Goal: Information Seeking & Learning: Learn about a topic

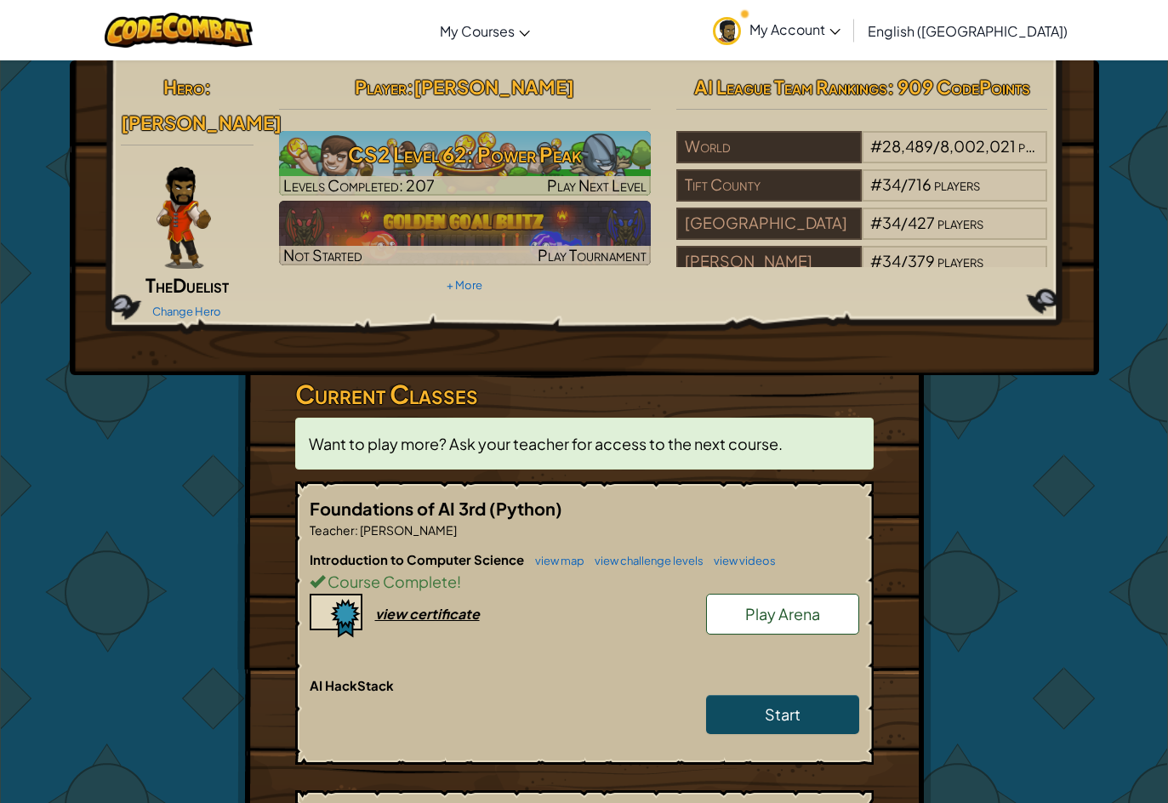
click at [764, 676] on h6 "AI HackStack" at bounding box center [584, 685] width 549 height 19
click at [775, 704] on span "Start" at bounding box center [783, 714] width 36 height 20
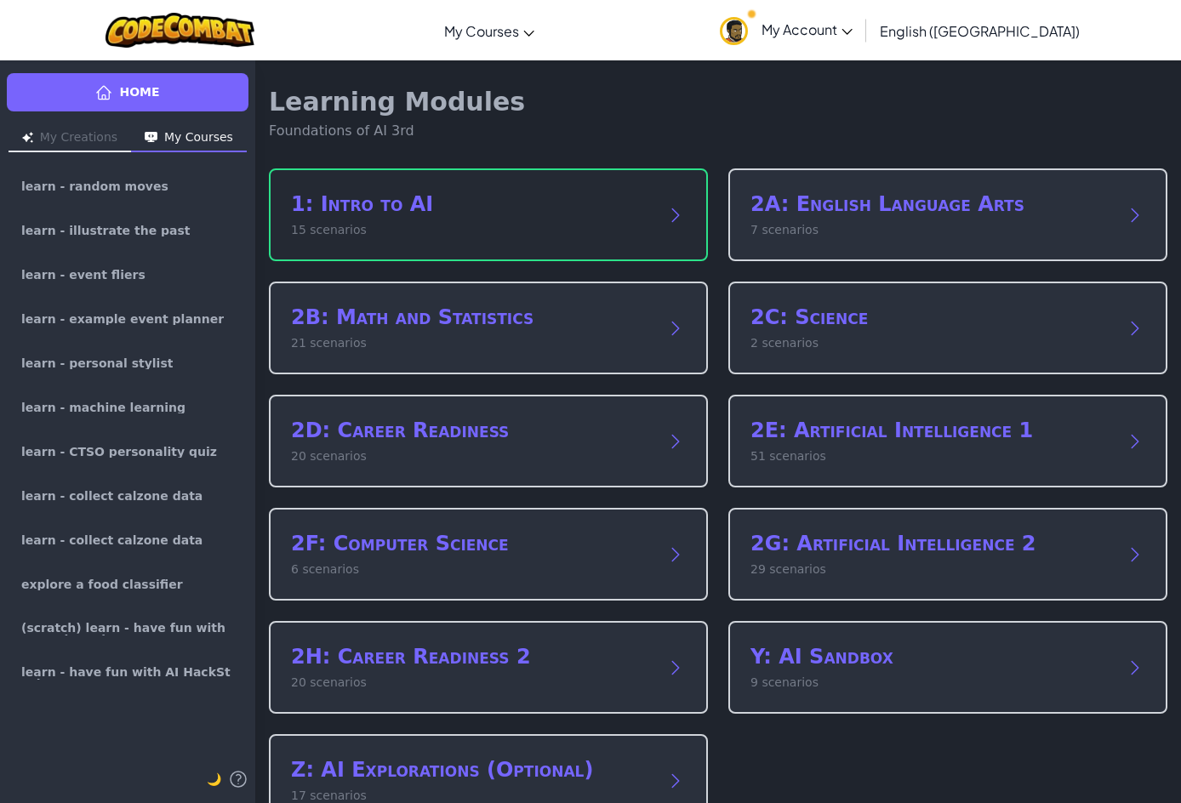
click at [433, 230] on p "15 scenarios" at bounding box center [471, 230] width 361 height 18
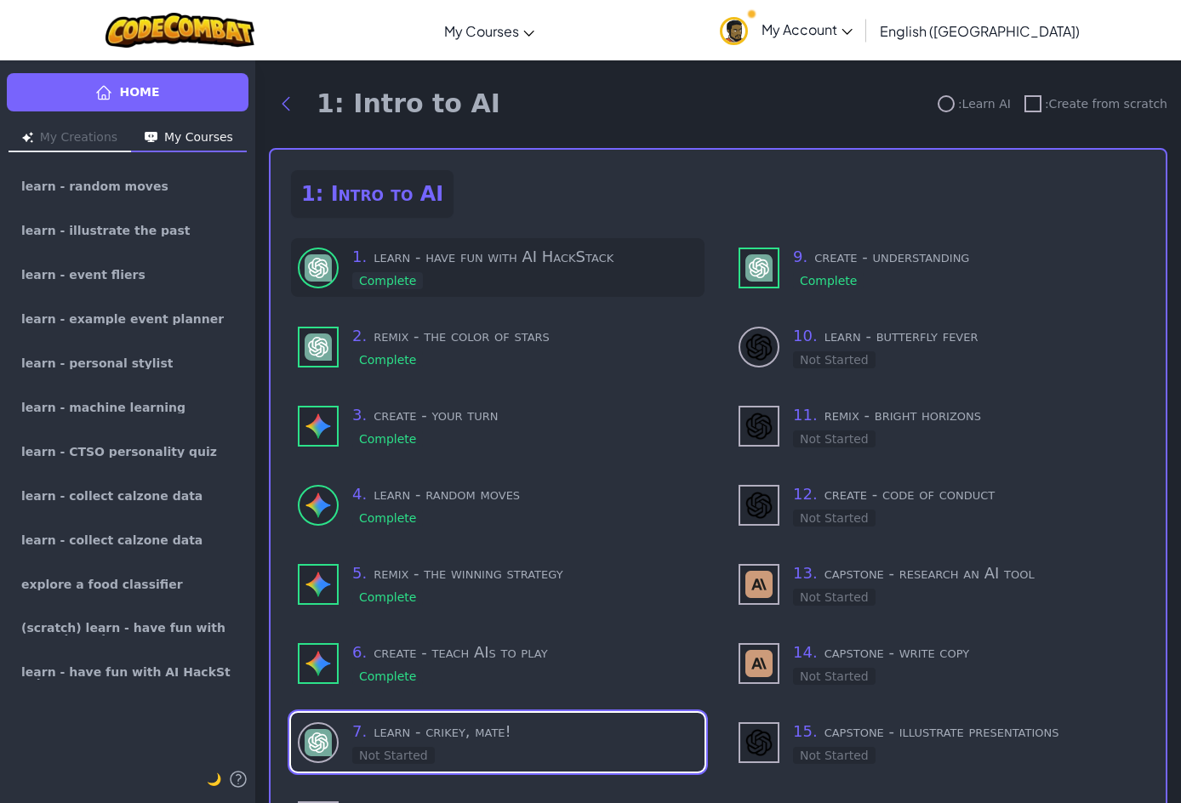
click at [430, 277] on div "1 . learn - have fun with AI HackStack Complete" at bounding box center [524, 267] width 345 height 45
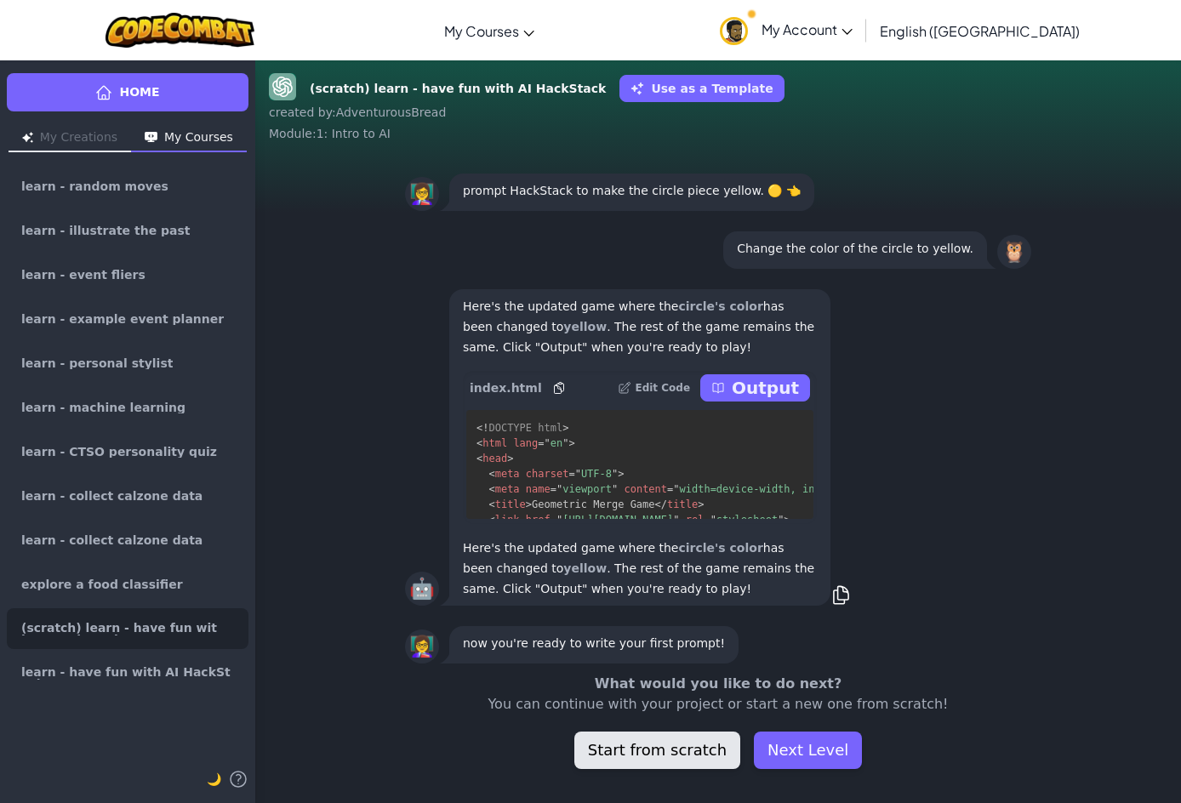
click at [669, 752] on button "Start from scratch" at bounding box center [657, 749] width 166 height 37
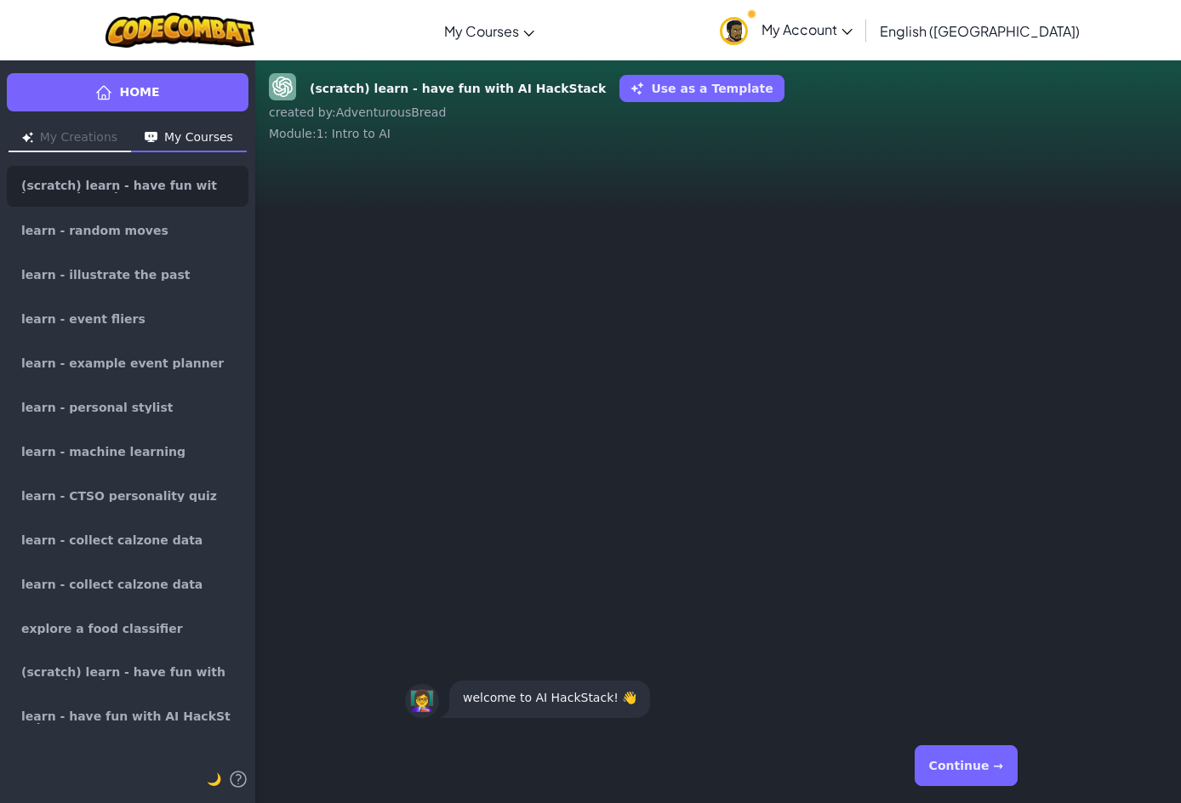
click at [944, 773] on button "Continue →" at bounding box center [965, 765] width 103 height 41
click at [944, 773] on div "Continue →" at bounding box center [718, 765] width 626 height 61
click at [944, 773] on button "Continue →" at bounding box center [965, 765] width 103 height 41
click at [944, 773] on div "Continue →" at bounding box center [718, 765] width 626 height 61
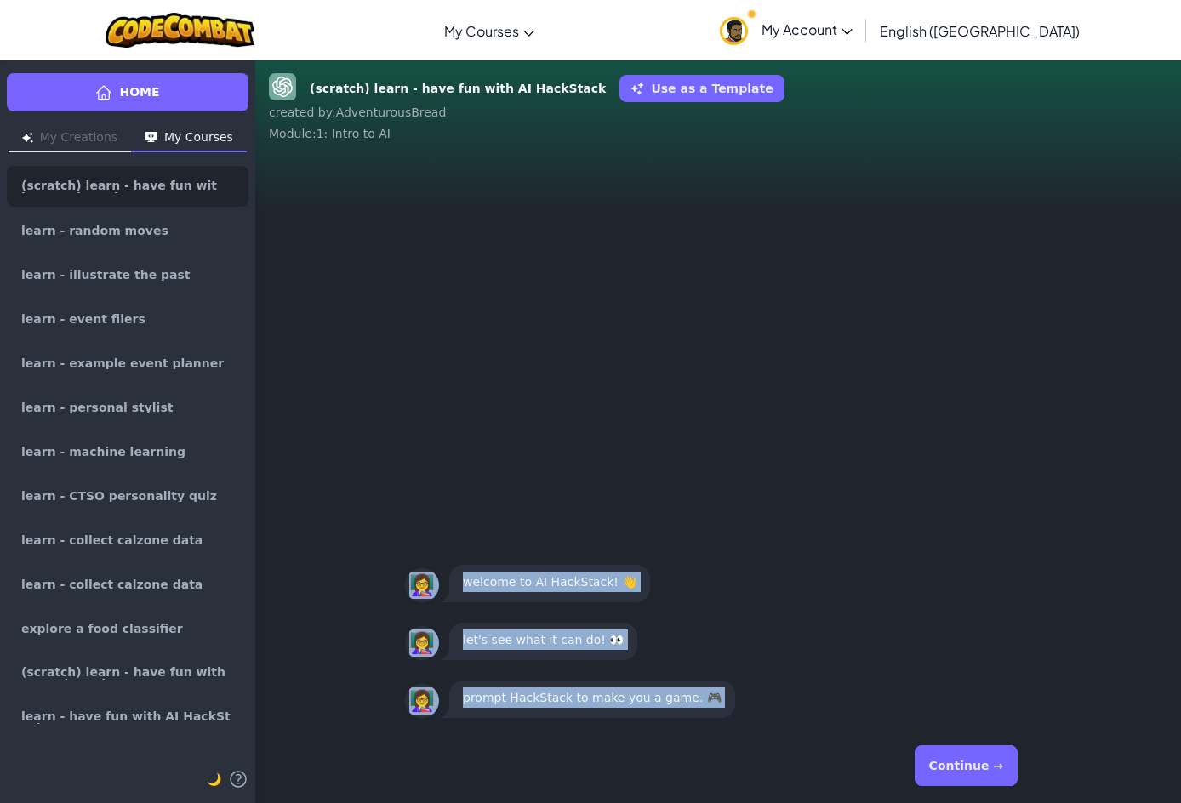
click at [944, 773] on button "Continue →" at bounding box center [965, 765] width 103 height 41
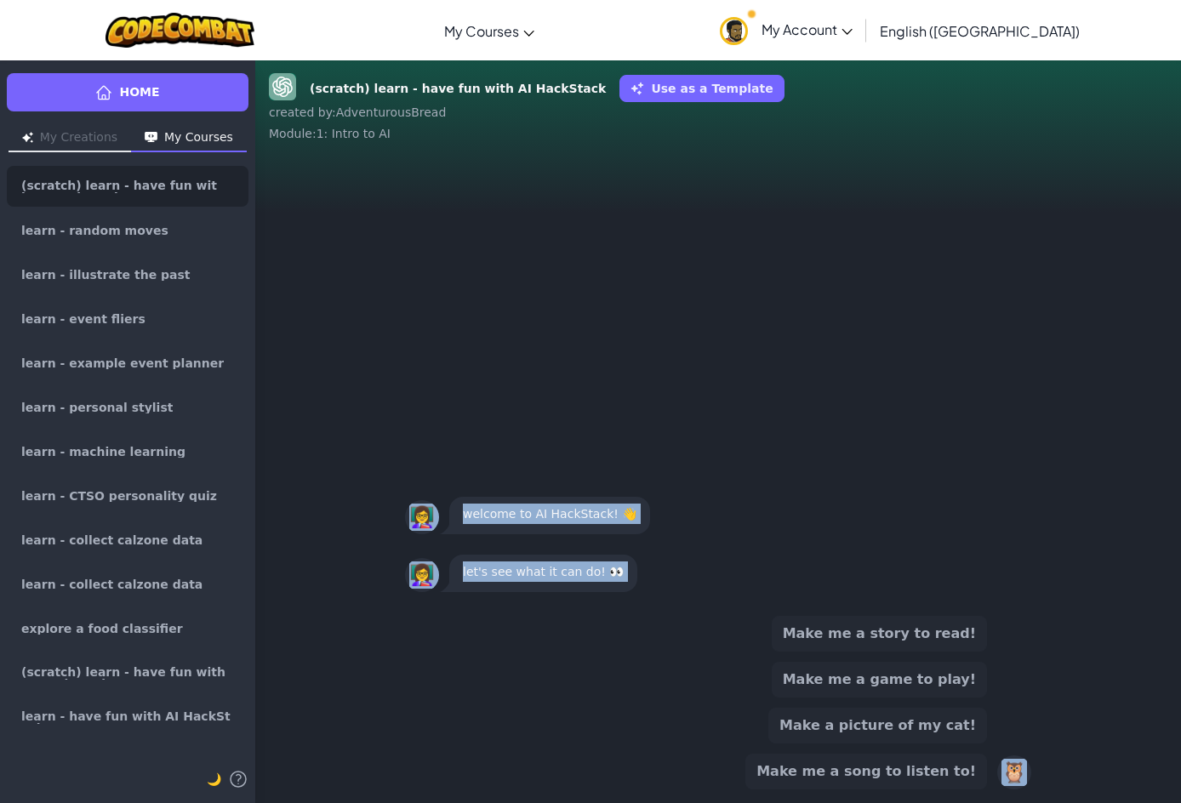
click at [944, 773] on button "Make me a song to listen to!" at bounding box center [866, 772] width 242 height 36
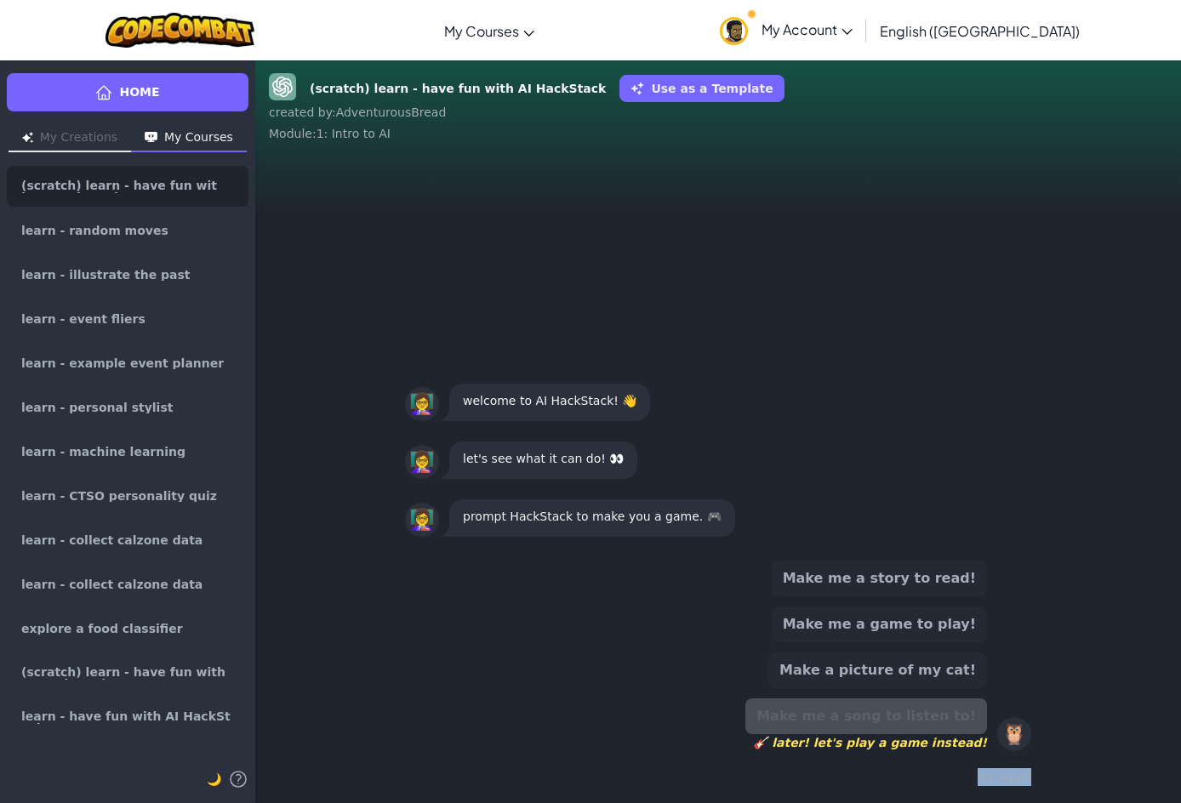
click at [944, 773] on div "try again" at bounding box center [718, 777] width 626 height 25
drag, startPoint x: 913, startPoint y: 639, endPoint x: 899, endPoint y: 558, distance: 81.9
click at [910, 629] on button "Make me a game to play!" at bounding box center [878, 624] width 215 height 36
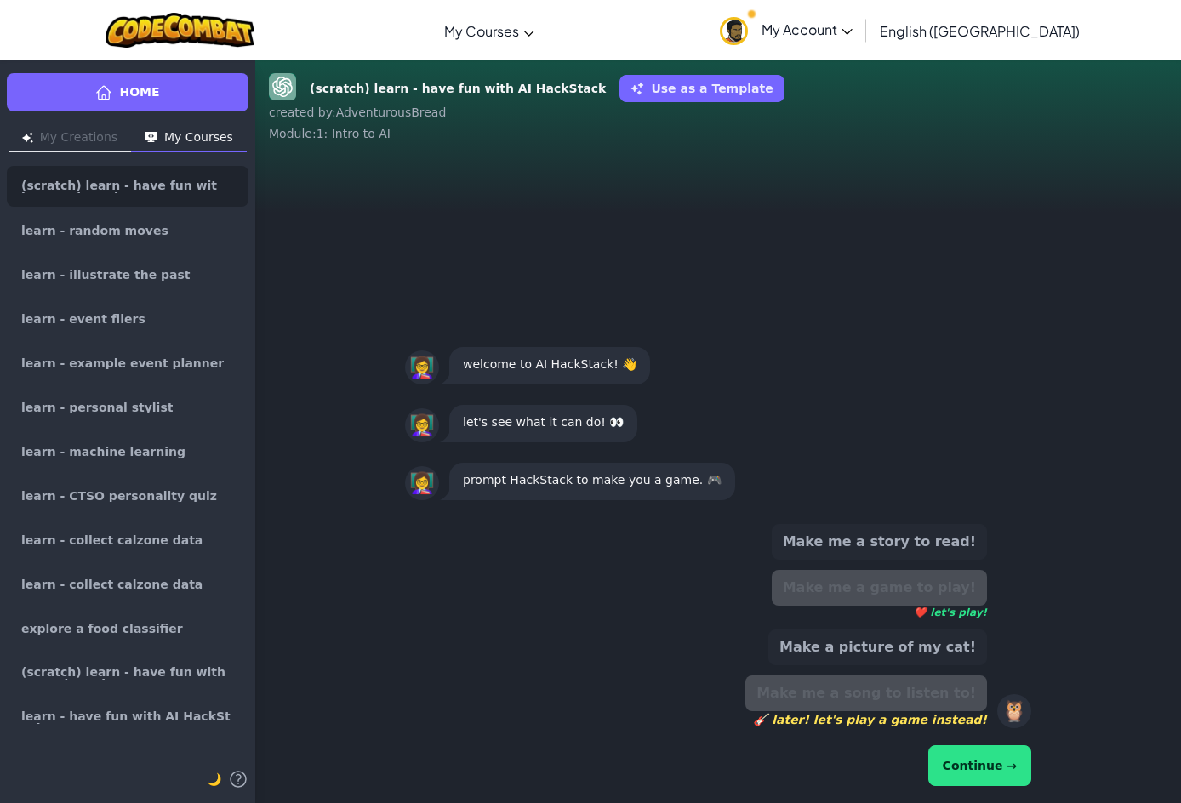
click at [899, 558] on button "Make me a story to read!" at bounding box center [878, 542] width 215 height 36
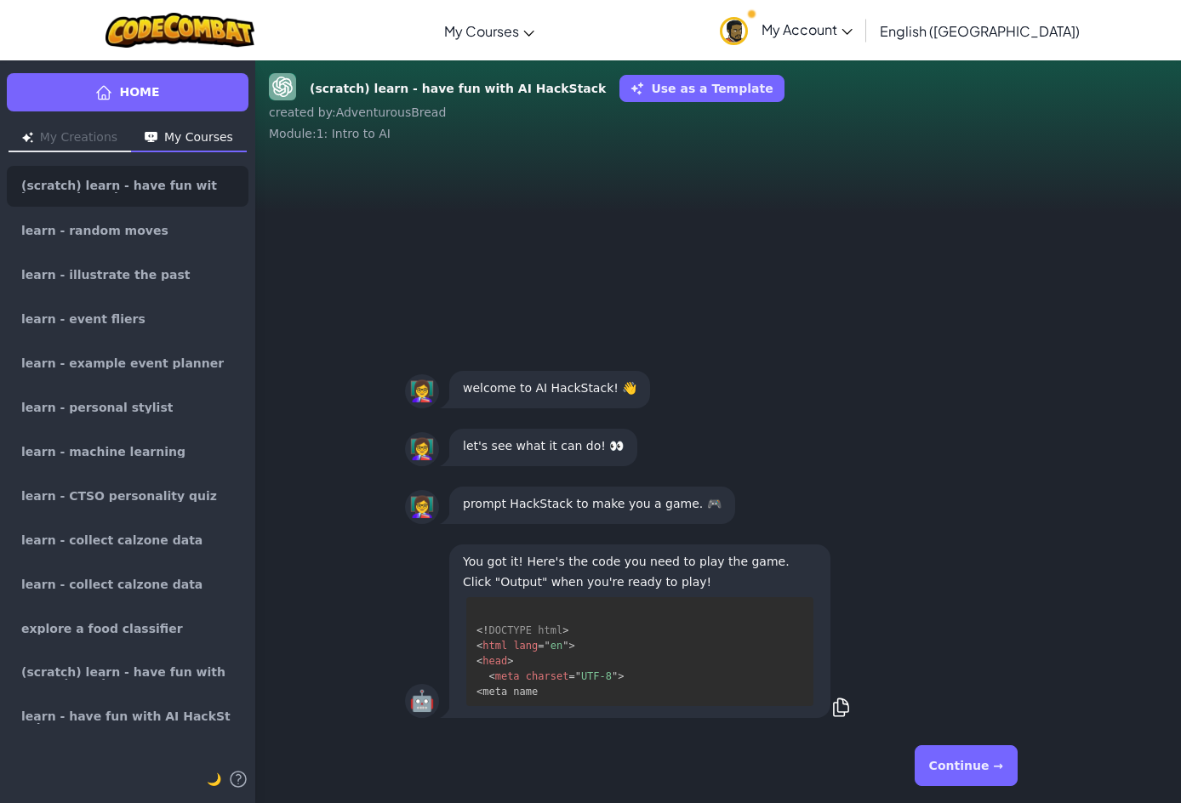
scroll to position [16, 0]
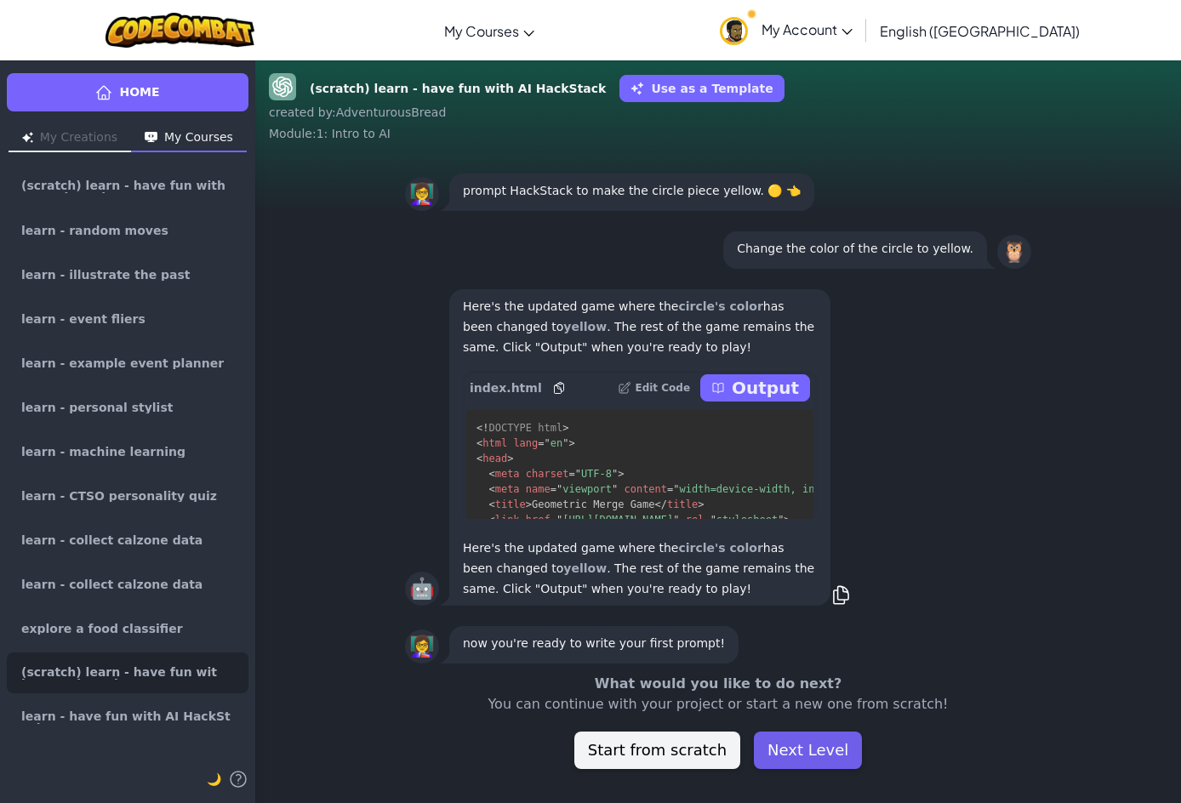
click at [811, 749] on button "Next Level" at bounding box center [808, 749] width 108 height 37
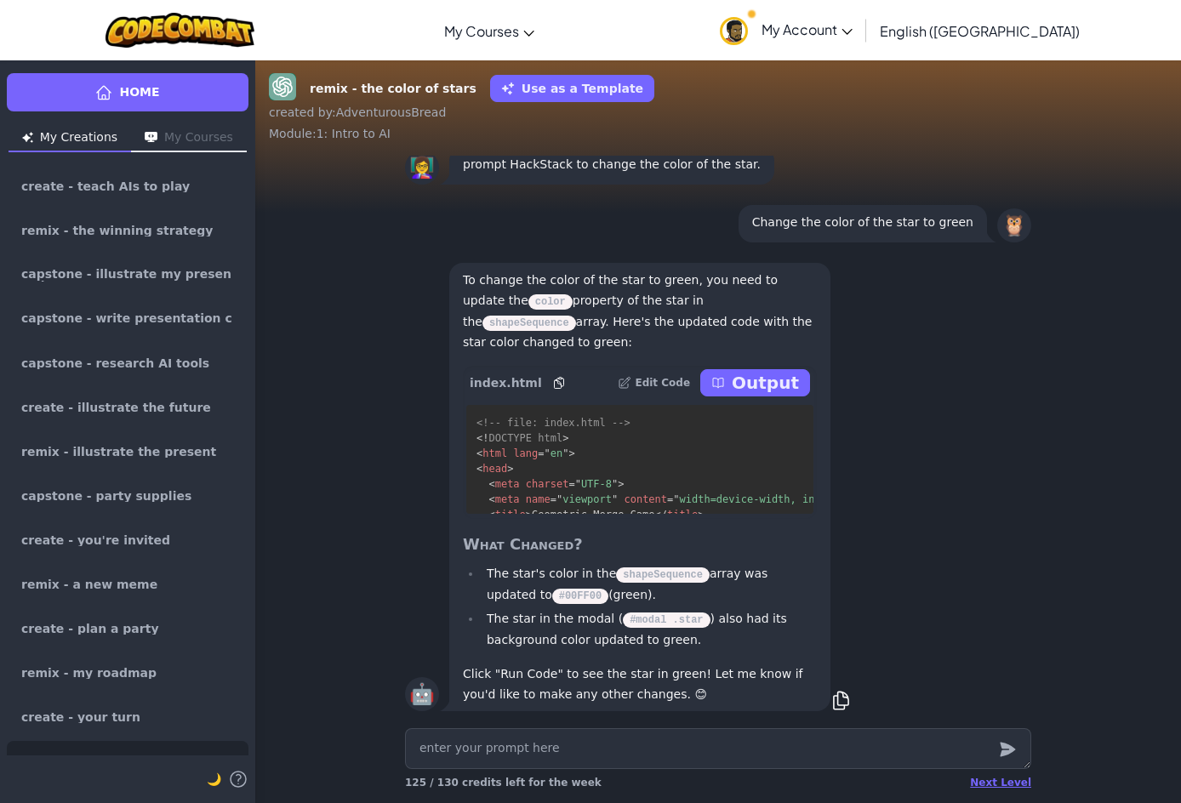
scroll to position [1, 0]
type textarea "x"
type textarea "W"
type textarea "x"
type textarea "Wh"
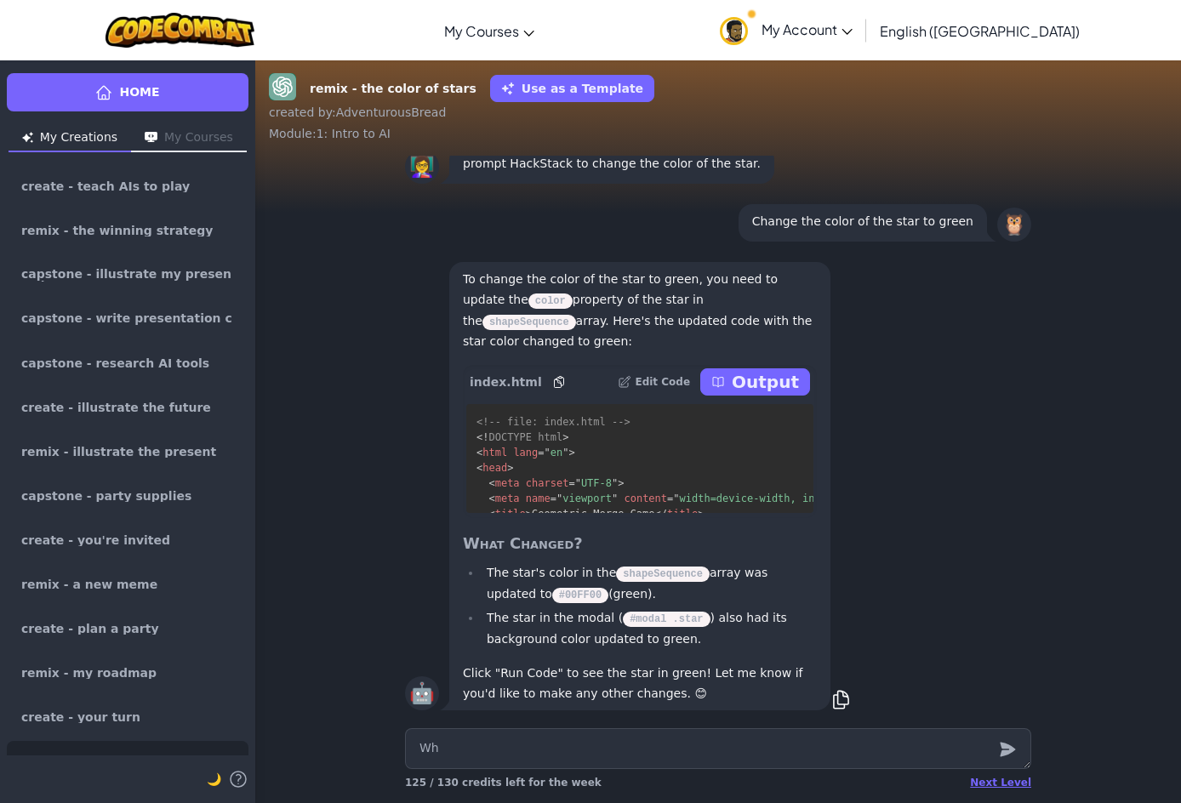
type textarea "x"
type textarea "Wha"
type textarea "x"
type textarea "What"
type textarea "x"
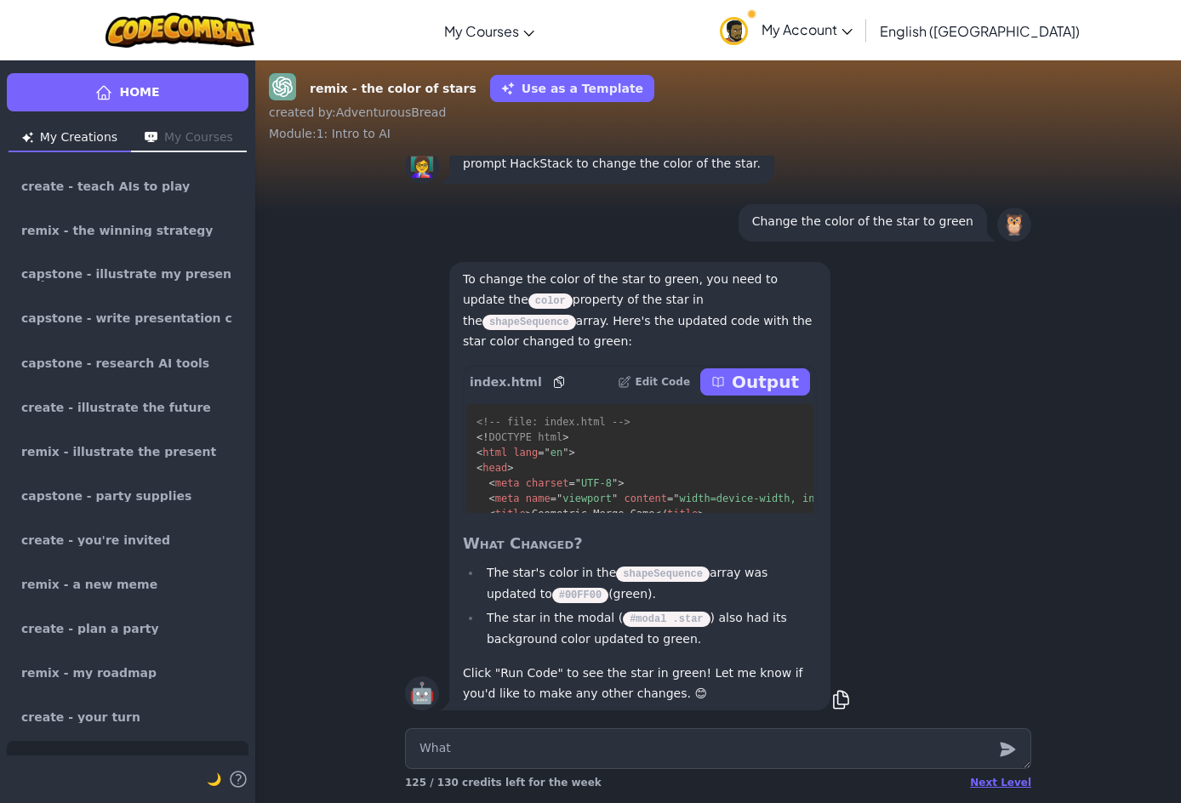
type textarea "What"
type textarea "x"
type textarea "What i"
type textarea "x"
type textarea "What is"
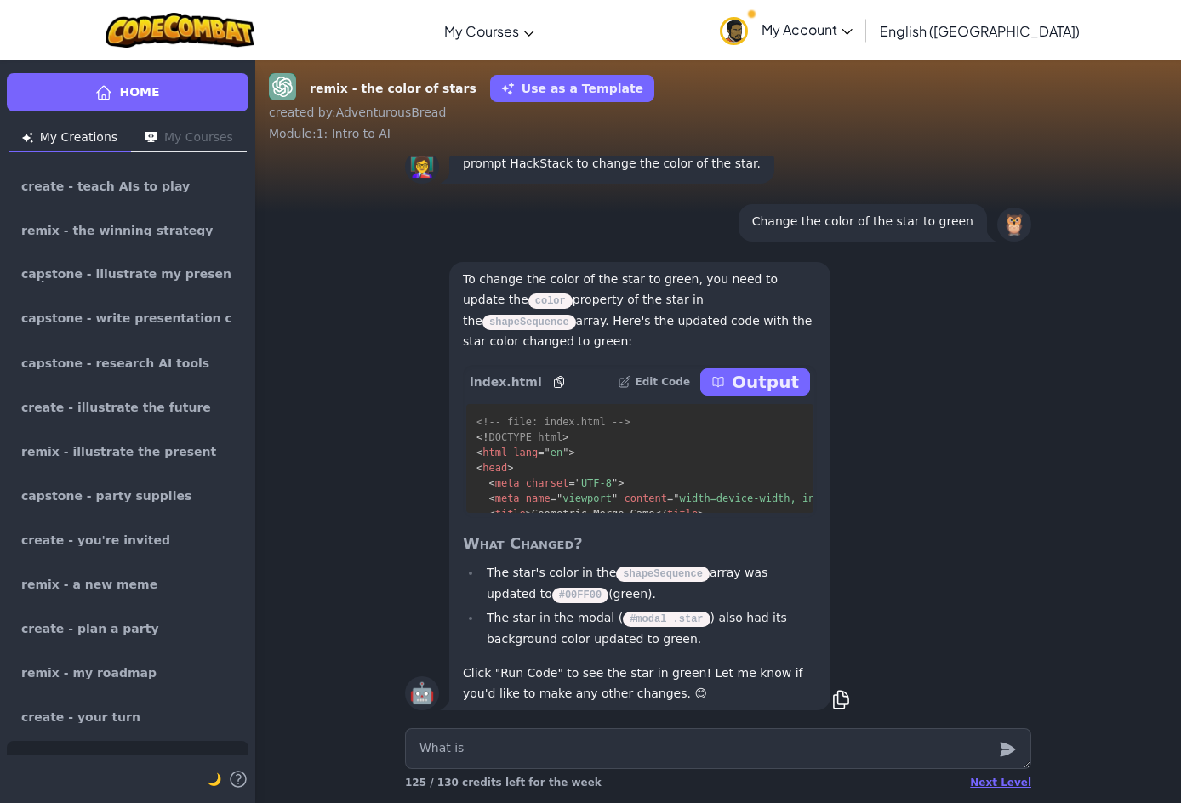
type textarea "x"
type textarea "What is"
type textarea "x"
type textarea "What is a"
type textarea "x"
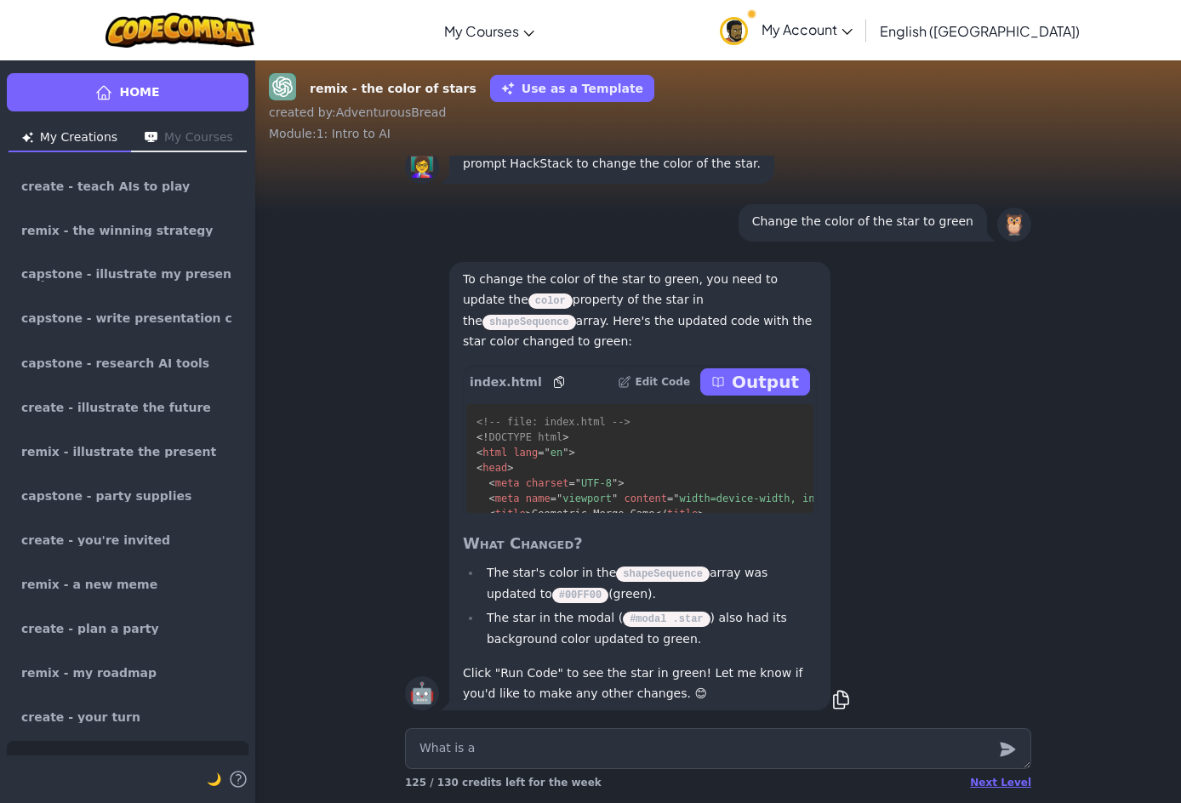
type textarea "What is a"
type textarea "x"
type textarea "What is a c"
type textarea "x"
type textarea "What is a co"
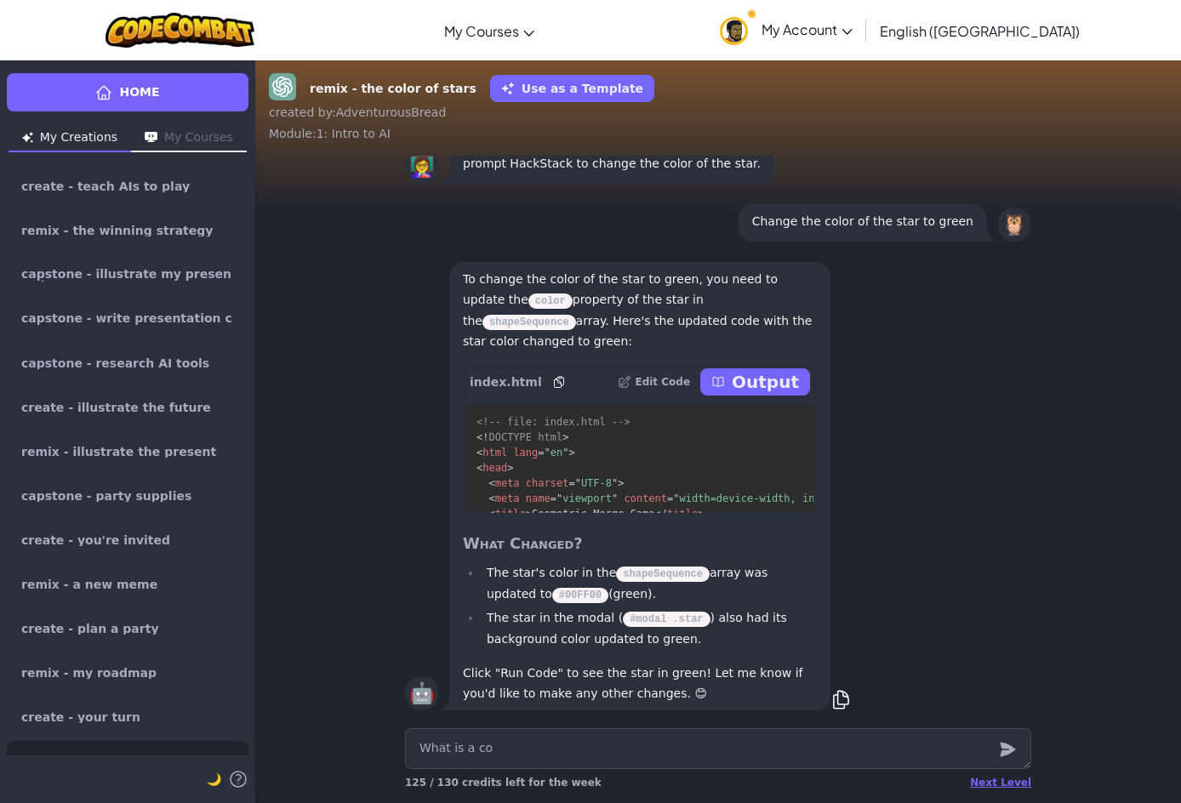
type textarea "x"
type textarea "What is a cou"
type textarea "x"
type textarea "What is a coun"
type textarea "x"
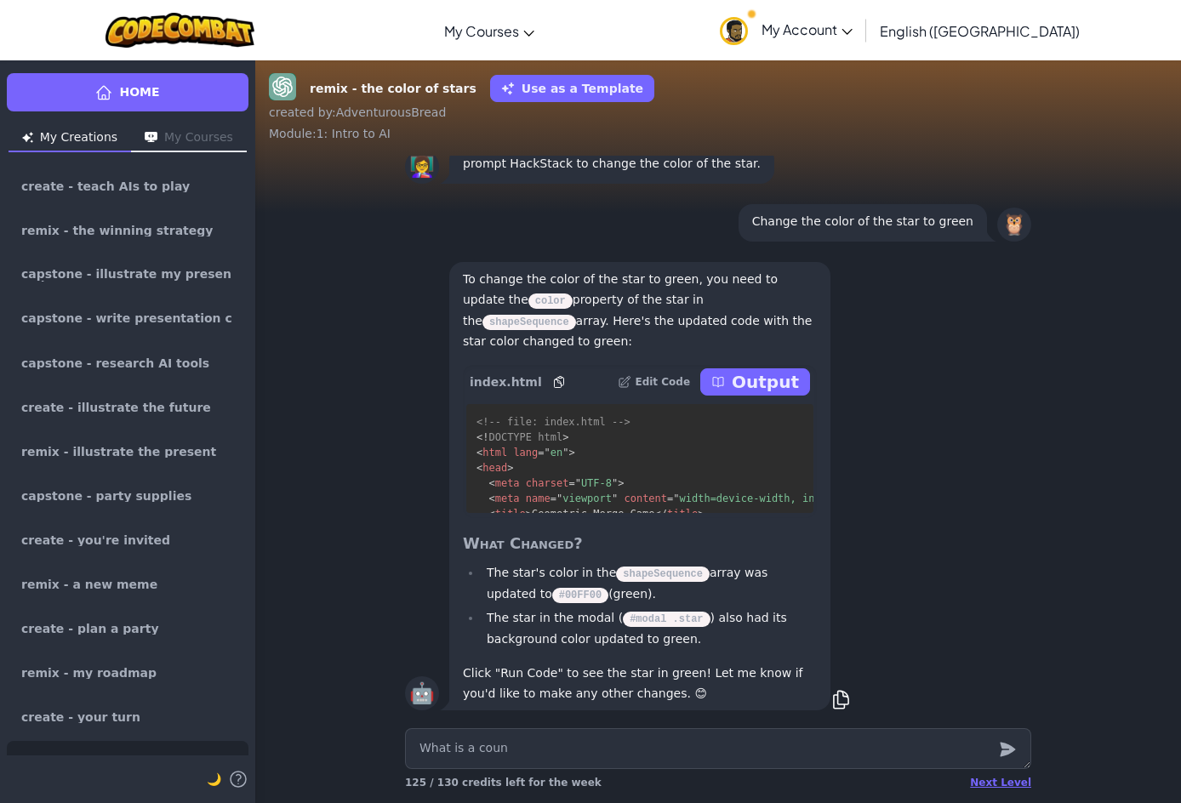
type textarea "What is a count"
type textarea "x"
type textarea "What is a counter"
type textarea "x"
type textarea "What is a countert"
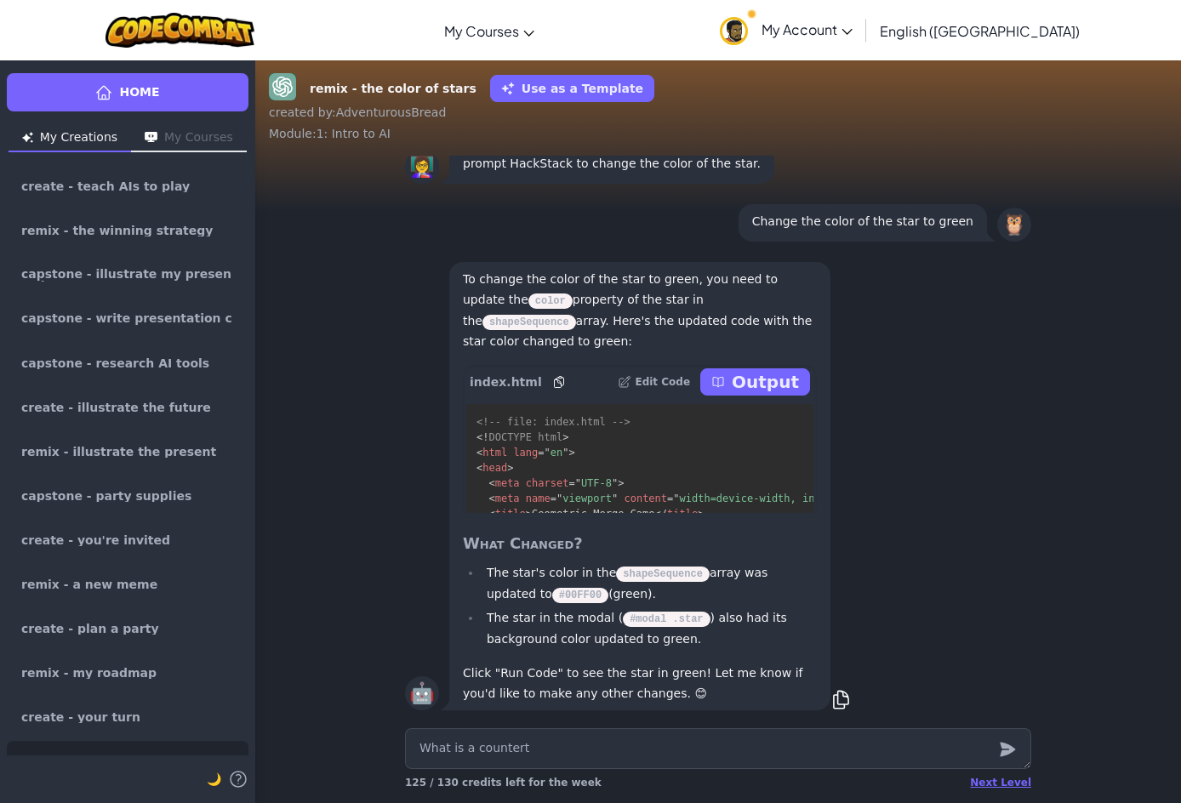
type textarea "x"
type textarea "What is a counterto"
type textarea "x"
type textarea "What is a counterto"
type textarea "x"
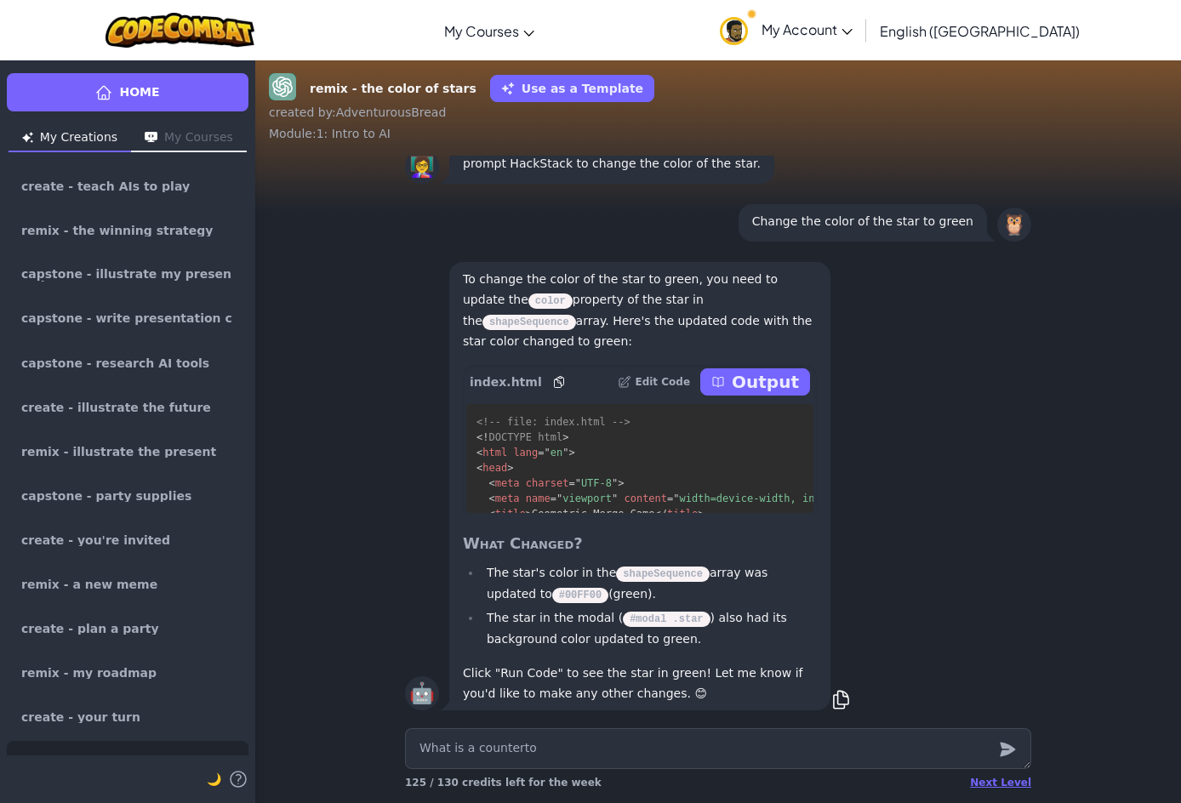
type textarea "What is a counterto a"
type textarea "x"
type textarea "What is a counterto an"
type textarea "x"
type textarea "What is a counterto an"
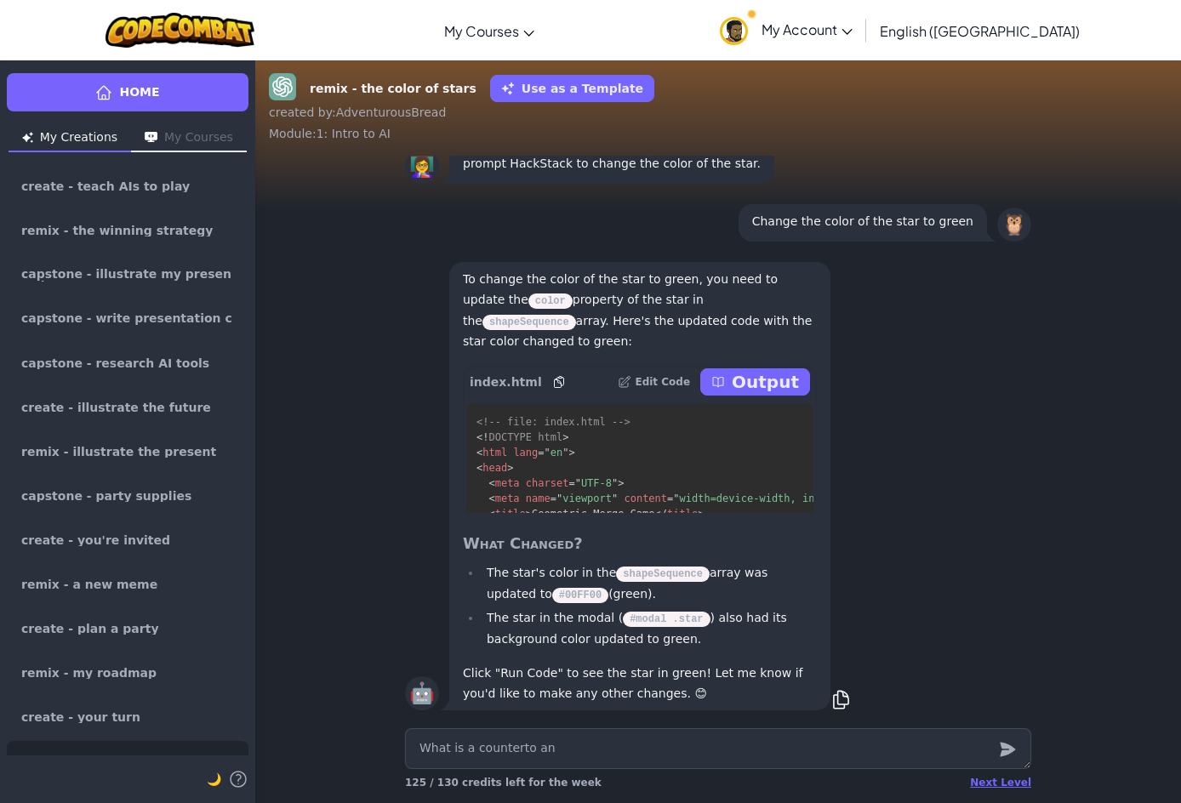
type textarea "x"
type textarea "What is a counterto an N"
type textarea "x"
type textarea "What is a counterto an N:"
type textarea "x"
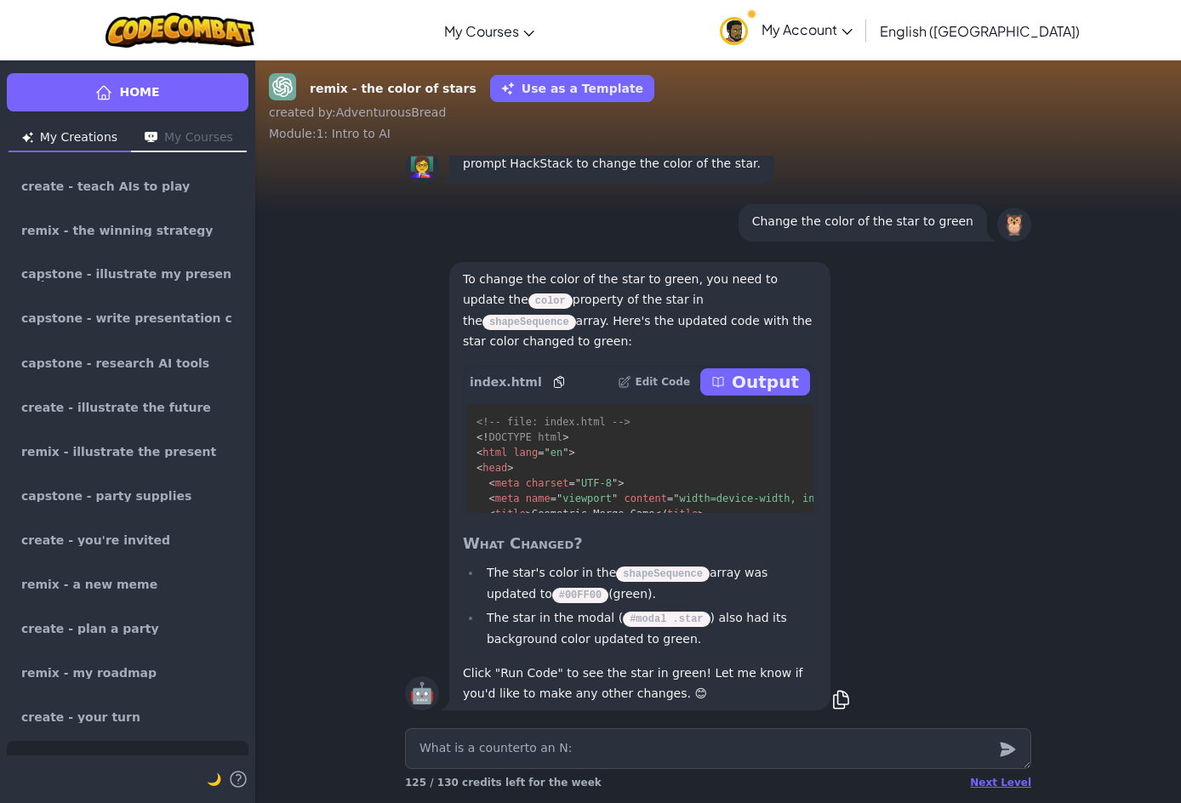
type textarea "What is a counterto an N:_"
type textarea "x"
type textarea "What is a counterto an N:"
type textarea "x"
type textarea "What is a counterto an N"
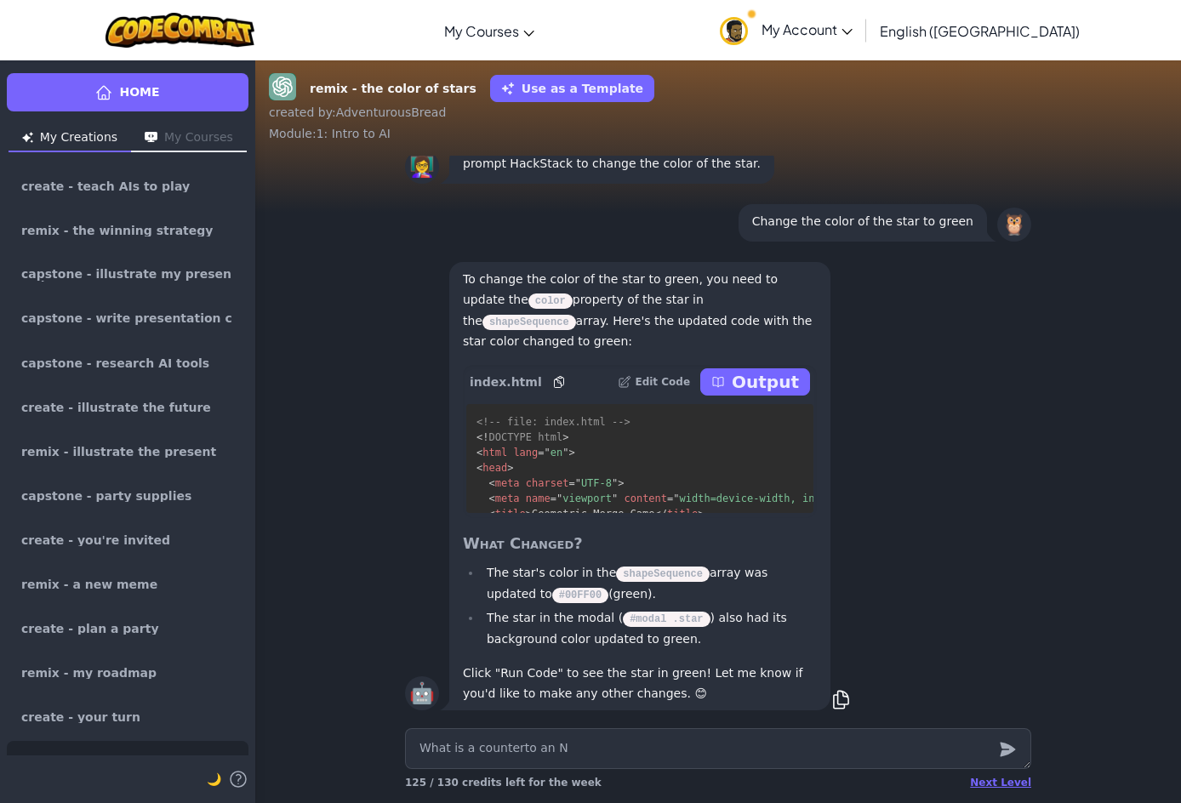
type textarea "x"
type textarea "What is a counterto an NL"
type textarea "x"
type textarea "What is a counterto an NLP"
type textarea "x"
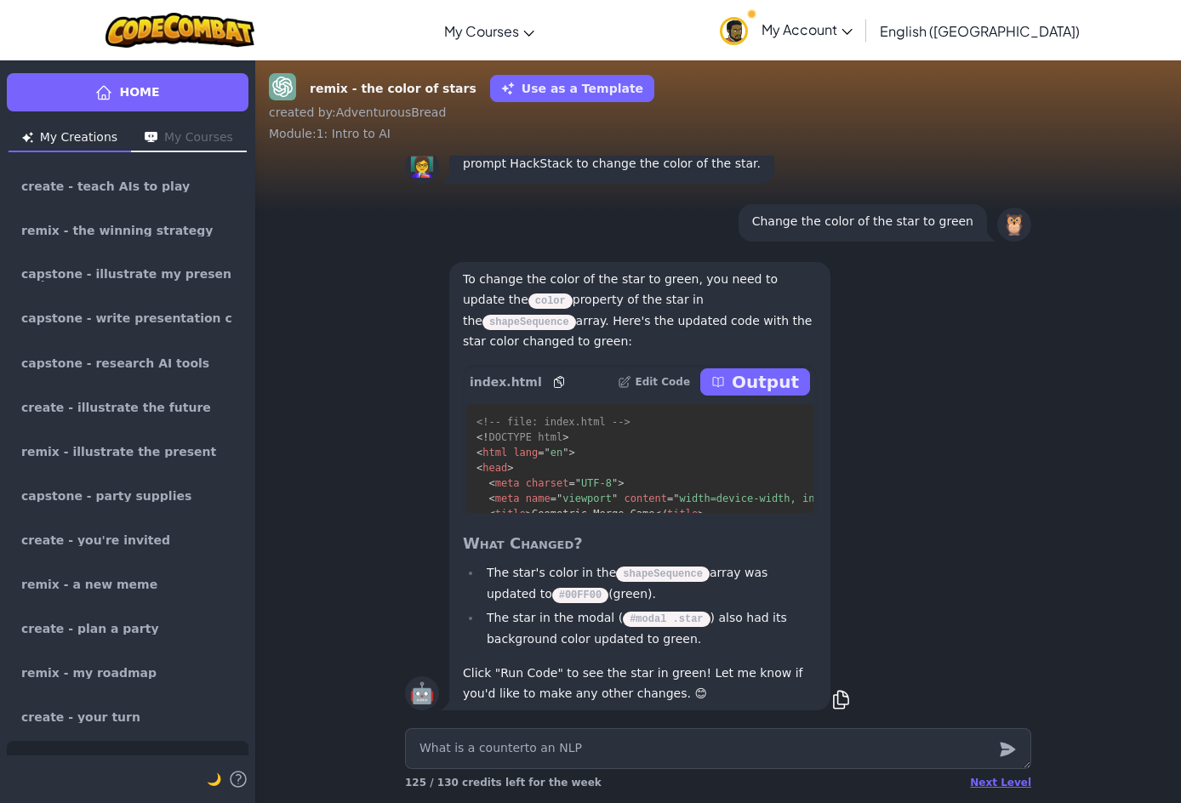
type textarea "What is a counterto an NLP\"
type textarea "x"
type textarea "What is a counterto an NLP"
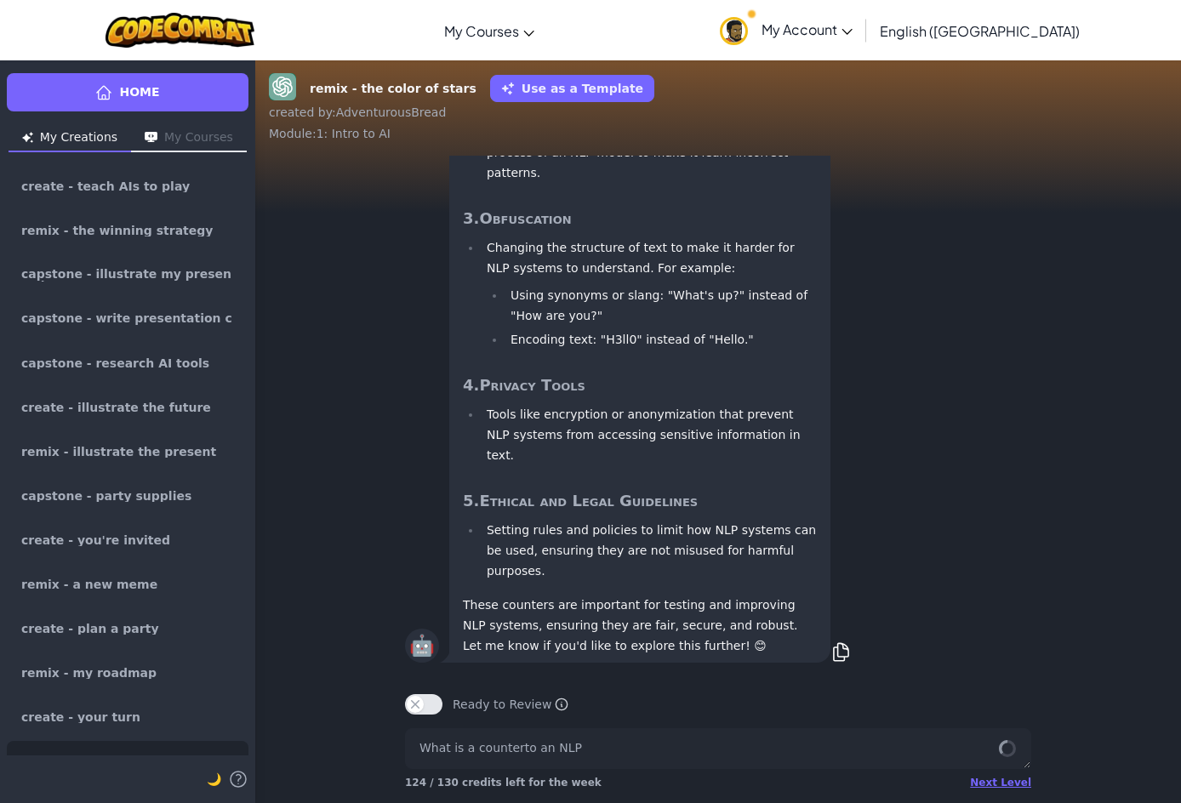
type textarea "x"
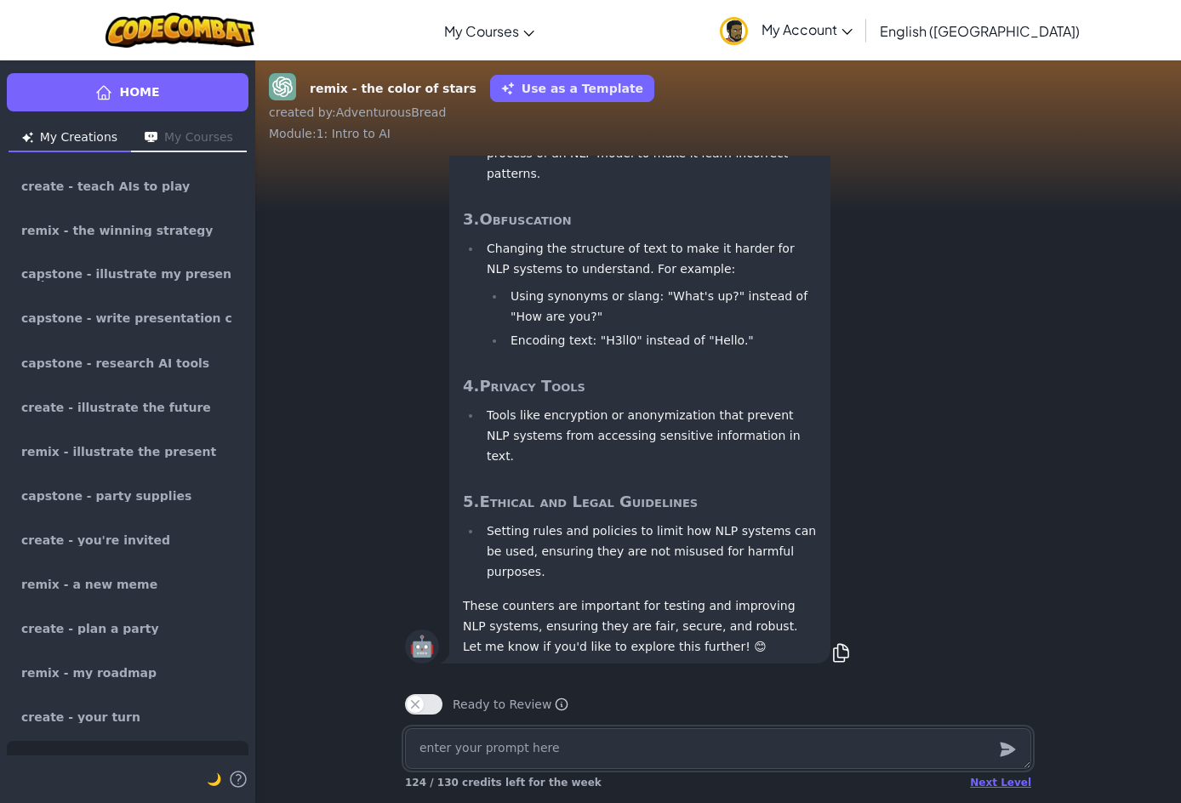
scroll to position [-3, 0]
